Goal: Information Seeking & Learning: Learn about a topic

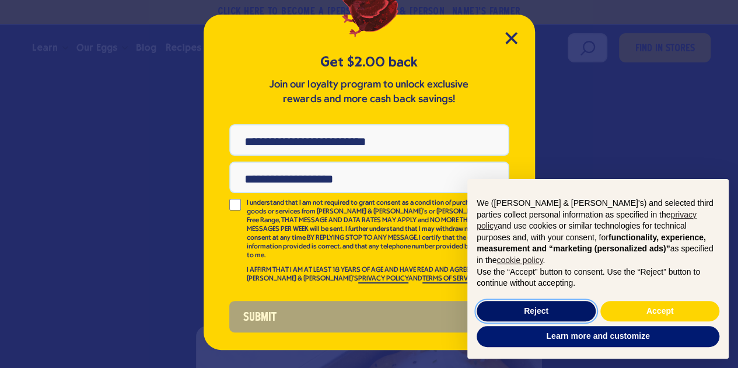
click at [546, 304] on button "Reject" at bounding box center [536, 311] width 119 height 21
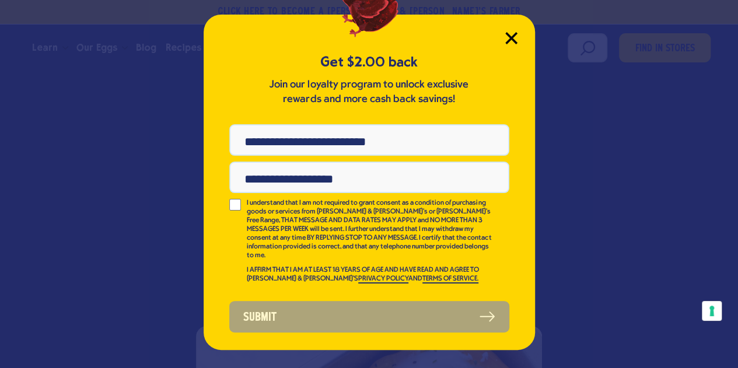
click at [508, 40] on icon "Close Modal" at bounding box center [511, 38] width 11 height 11
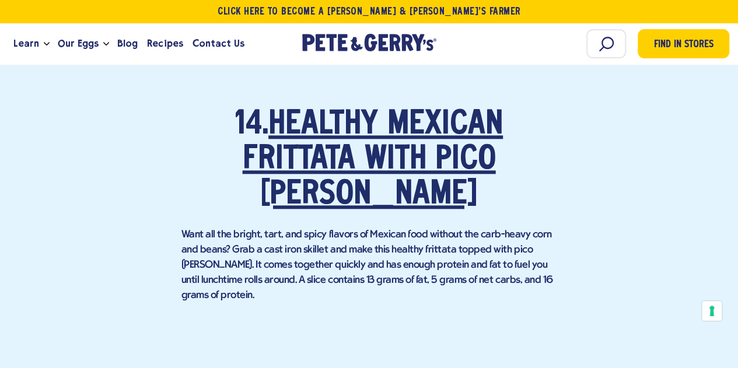
scroll to position [7156, 0]
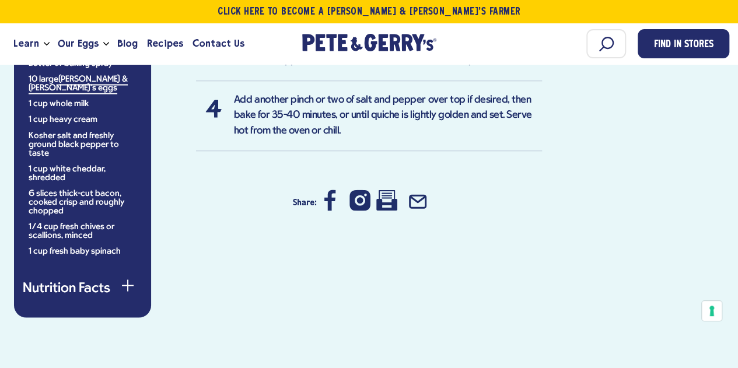
scroll to position [931, 0]
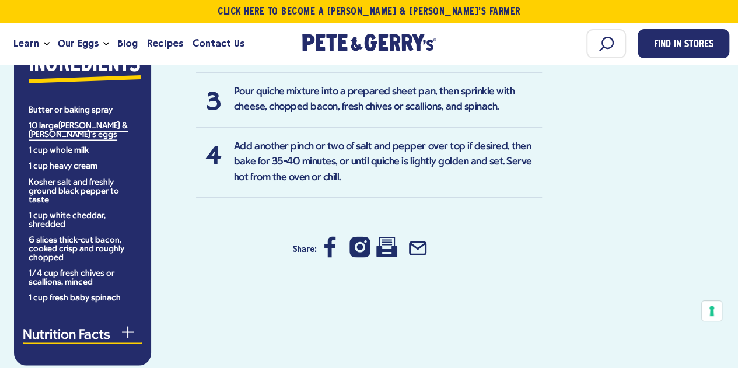
click at [124, 331] on div "button" at bounding box center [128, 337] width 12 height 12
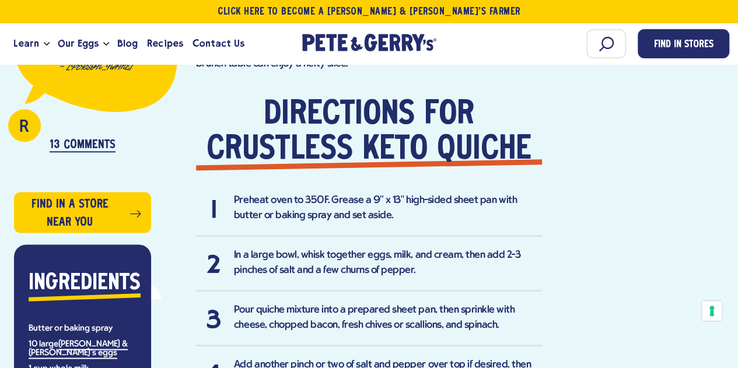
scroll to position [708, 0]
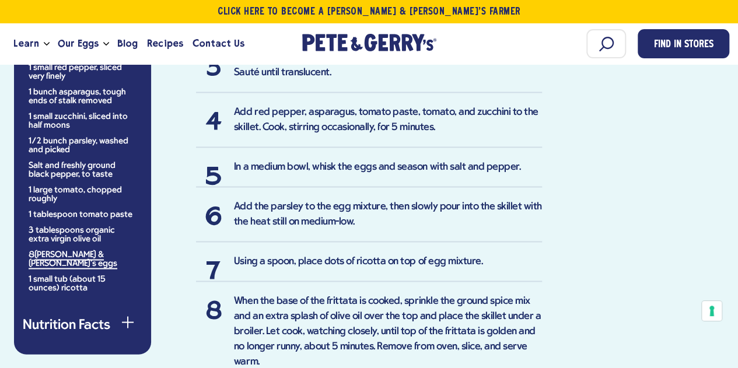
scroll to position [1077, 0]
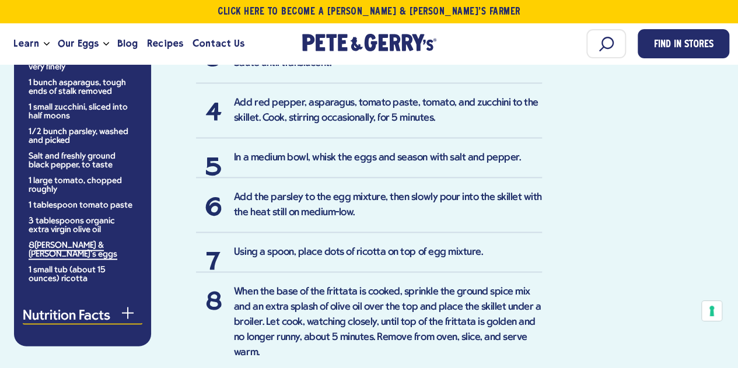
click at [130, 312] on div "button" at bounding box center [128, 318] width 12 height 12
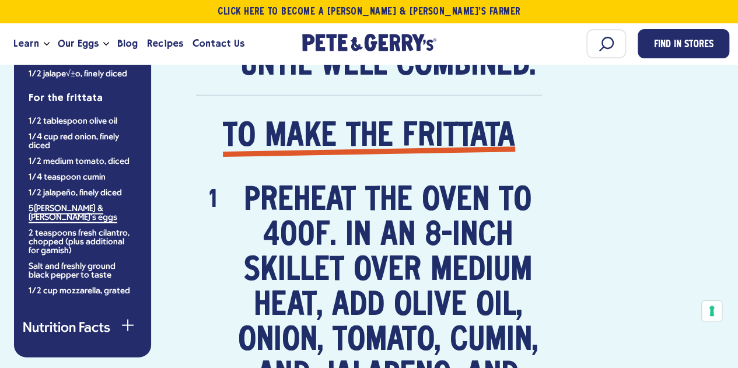
scroll to position [1071, 0]
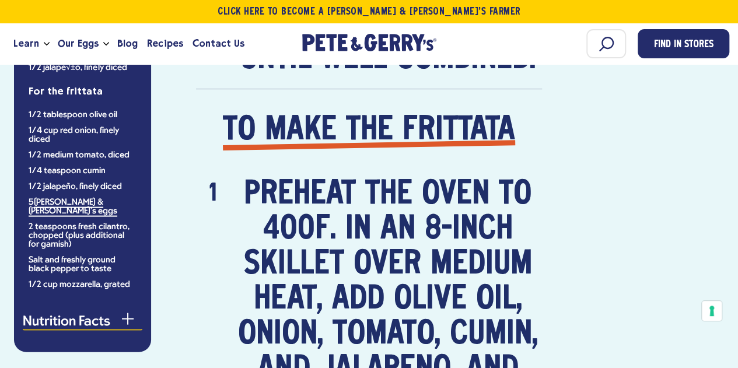
click at [127, 313] on span "button" at bounding box center [127, 319] width 1 height 12
